Goal: Transaction & Acquisition: Purchase product/service

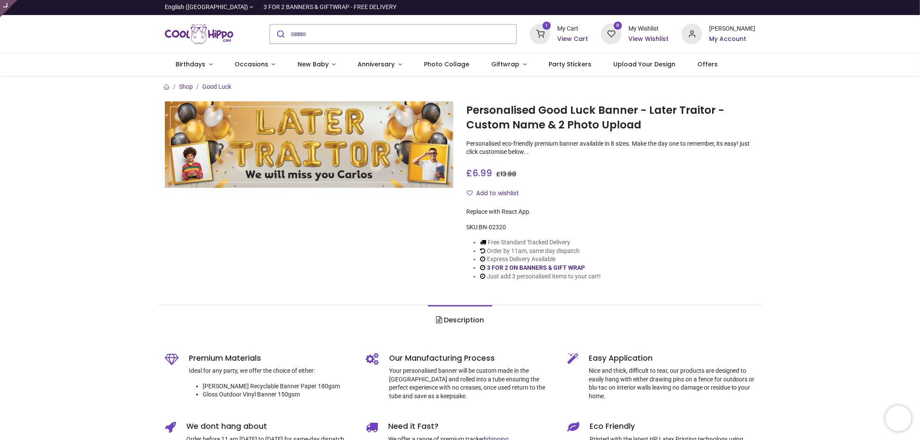
type input "**********"
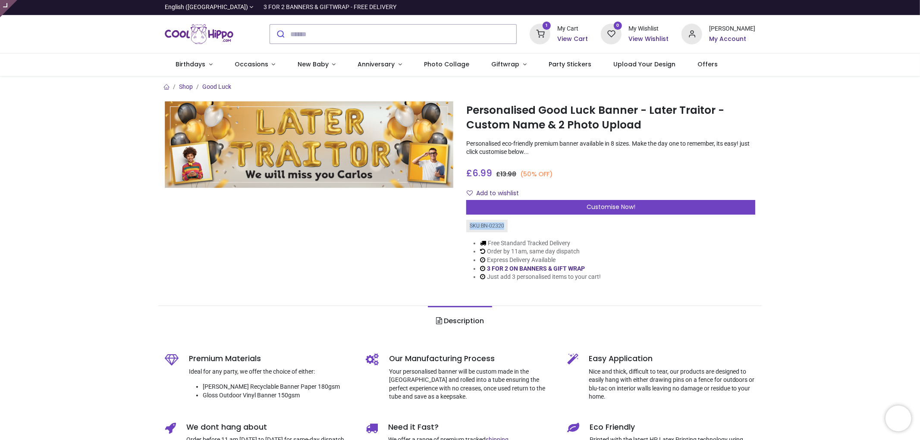
drag, startPoint x: 508, startPoint y: 228, endPoint x: 462, endPoint y: 226, distance: 45.7
click at [462, 226] on div "Personalised Good Luck Banner - Later Traitor - Custom Name & 2 Photo Upload ht…" at bounding box center [611, 198] width 302 height 194
copy div "SKU: BN-02320"
click at [581, 206] on div "Customise Now!" at bounding box center [610, 207] width 289 height 15
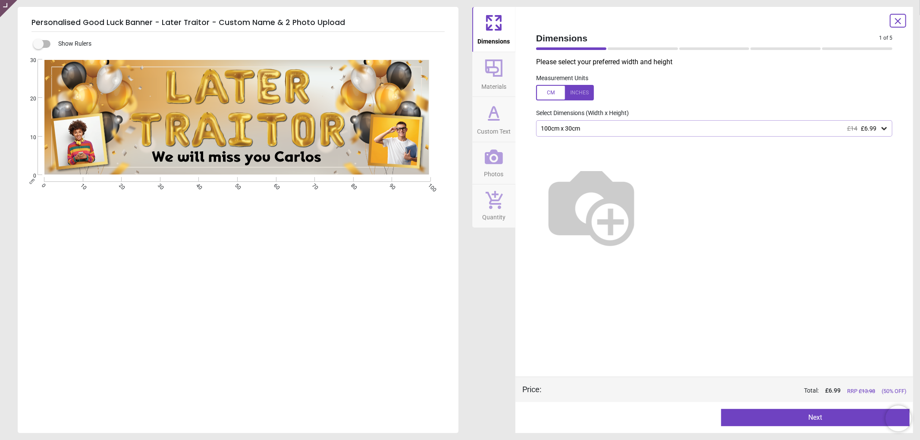
click at [498, 160] on icon at bounding box center [494, 157] width 18 height 18
click at [489, 166] on span "Photos" at bounding box center [493, 172] width 19 height 13
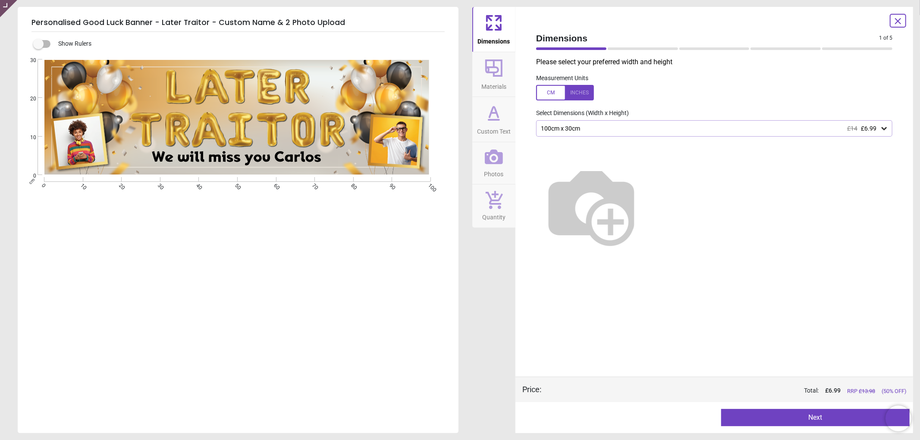
click at [489, 164] on icon at bounding box center [494, 157] width 18 height 15
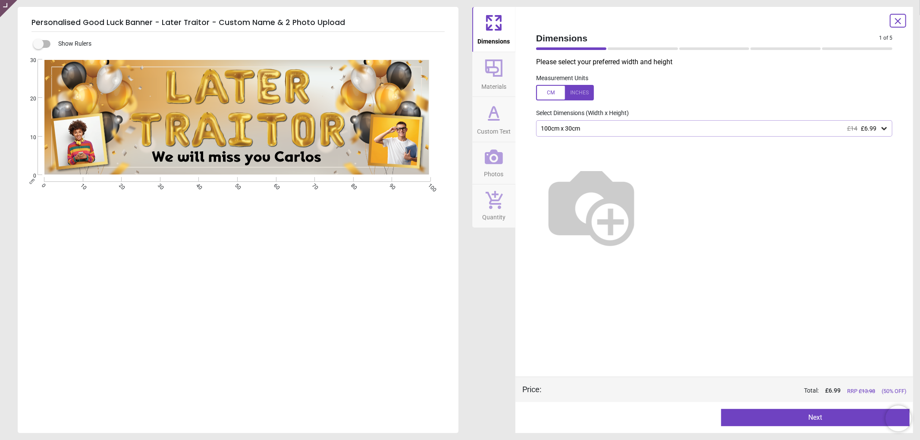
click at [489, 164] on icon at bounding box center [494, 157] width 18 height 15
click at [509, 103] on button "Custom Text" at bounding box center [493, 119] width 43 height 45
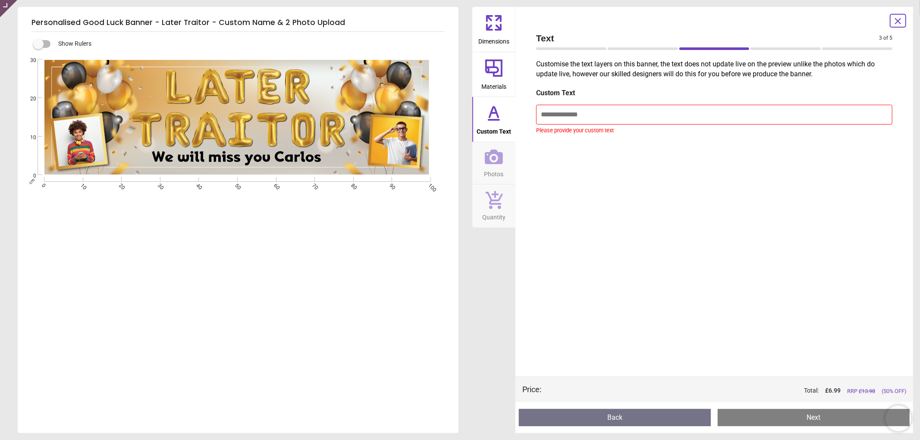
click at [494, 69] on icon at bounding box center [493, 68] width 21 height 21
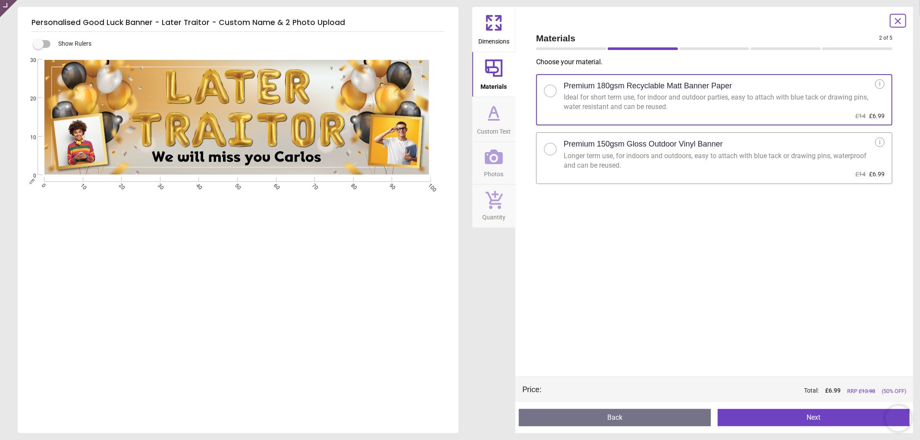
click at [505, 18] on button "Dimensions" at bounding box center [493, 29] width 43 height 45
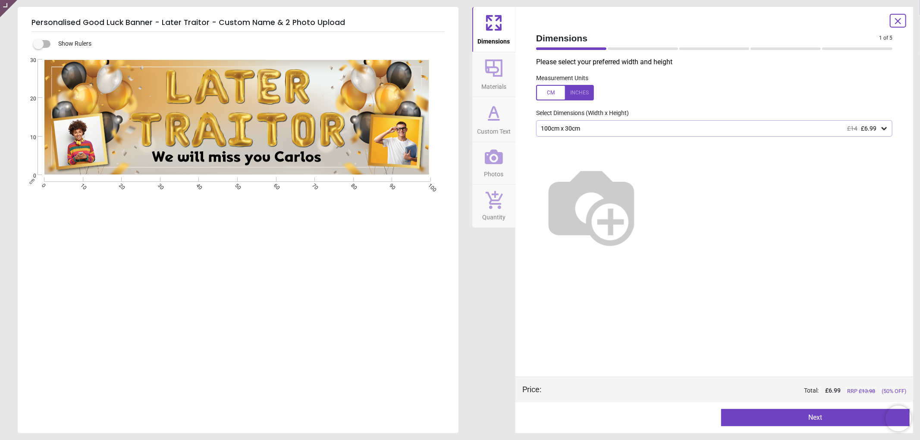
drag, startPoint x: 501, startPoint y: 69, endPoint x: 499, endPoint y: 118, distance: 48.3
click at [501, 70] on icon at bounding box center [493, 68] width 21 height 21
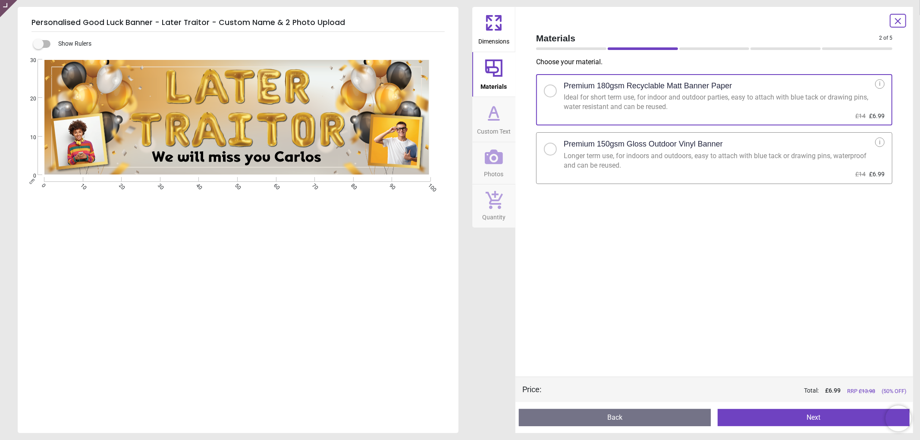
click at [499, 124] on span "Custom Text" at bounding box center [494, 129] width 34 height 13
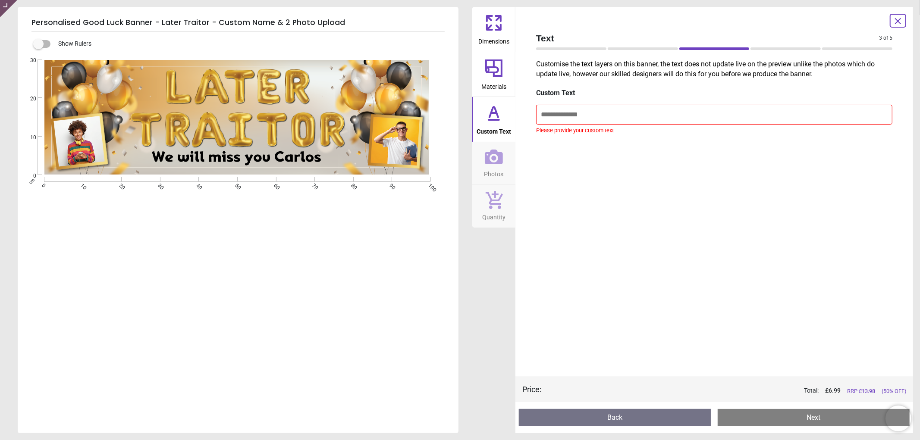
click at [490, 168] on span "Photos" at bounding box center [493, 172] width 19 height 13
click at [490, 169] on span "Photos" at bounding box center [493, 172] width 19 height 13
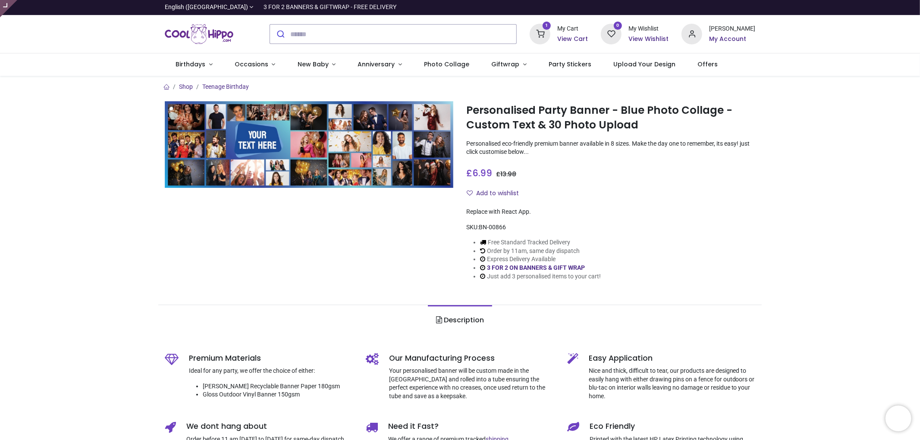
type input "**********"
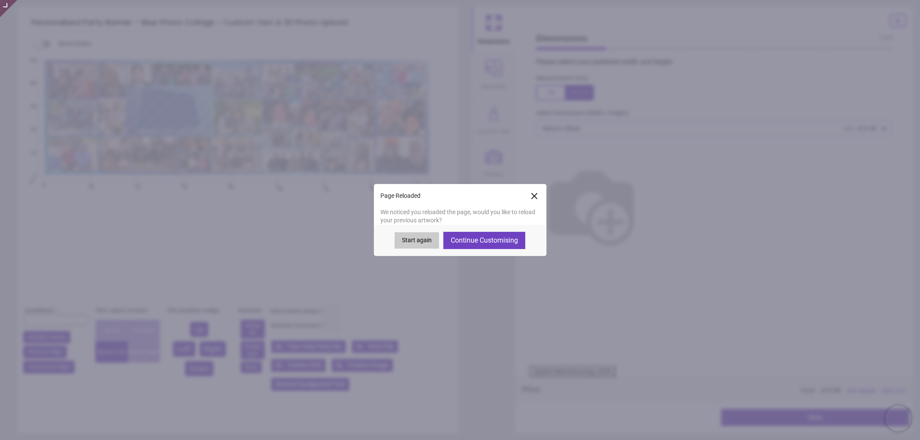
click at [532, 191] on icon at bounding box center [534, 196] width 10 height 10
